Goal: Navigation & Orientation: Go to known website

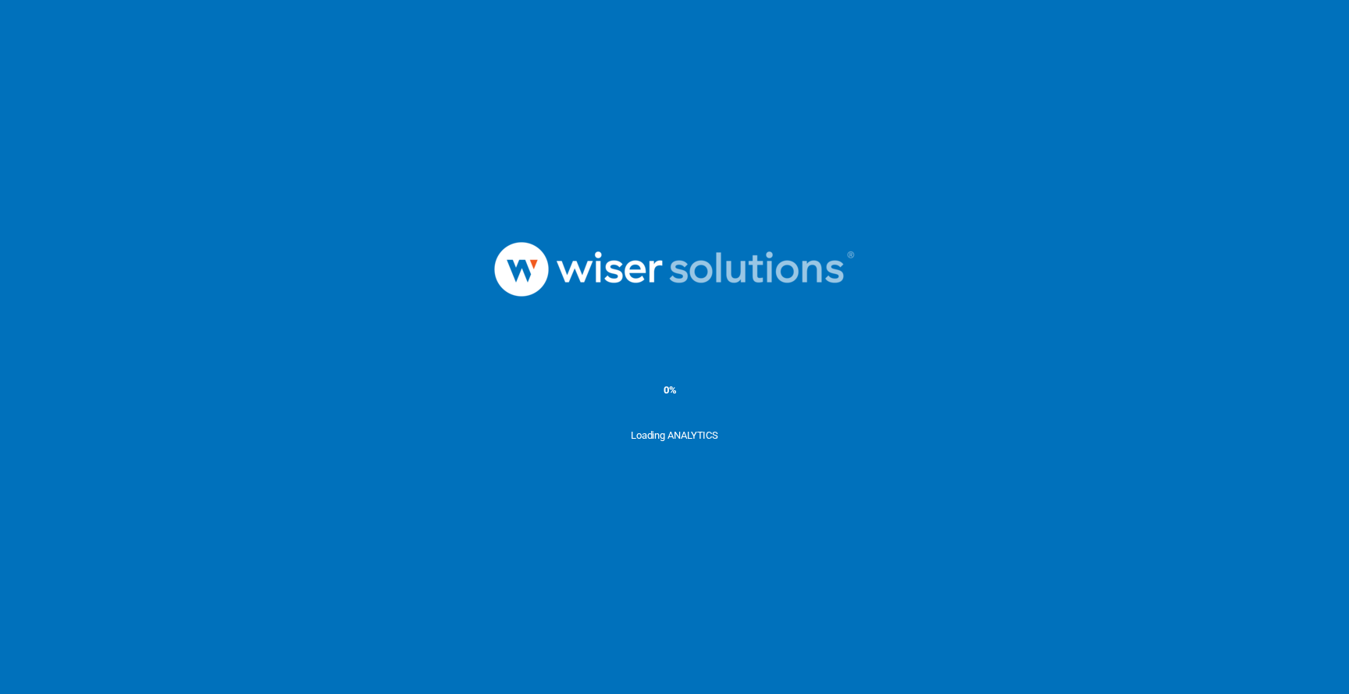
click at [835, 94] on ms-splash-screen "0% Loading ANALYTICS" at bounding box center [674, 347] width 1349 height 694
